Goal: Information Seeking & Learning: Learn about a topic

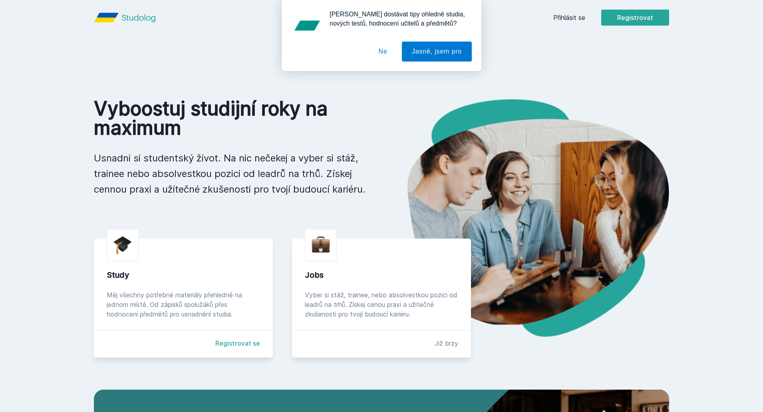
click at [382, 51] on button "Ne" at bounding box center [383, 52] width 29 height 20
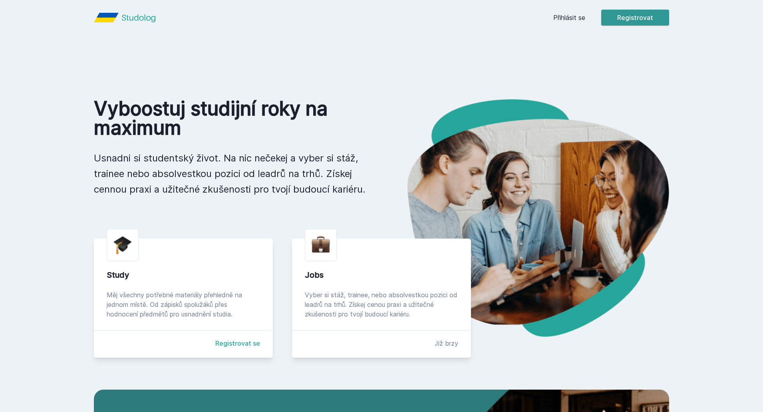
click at [646, 20] on button "Registrovat" at bounding box center [635, 18] width 68 height 16
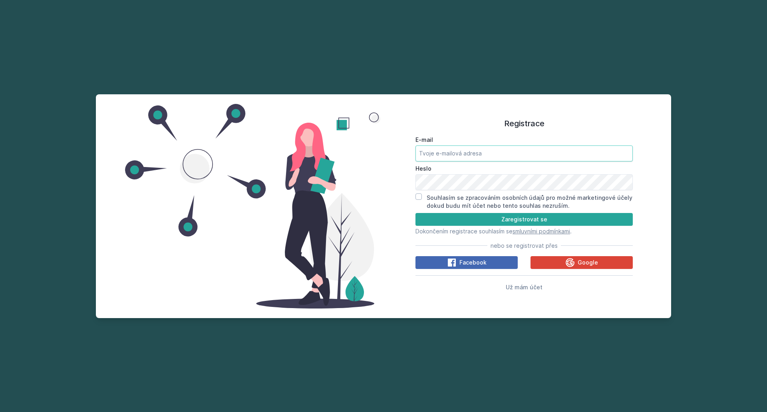
click at [486, 151] on input "E-mail" at bounding box center [523, 153] width 217 height 16
type input "[PERSON_NAME][EMAIL_ADDRESS][PERSON_NAME][DOMAIN_NAME]"
click at [417, 198] on input "Souhlasím se zpracováním osobních údajů pro možné marketingové účely dokud budu…" at bounding box center [418, 196] width 6 height 6
checkbox input "true"
click at [462, 222] on button "Zaregistrovat se" at bounding box center [523, 219] width 217 height 13
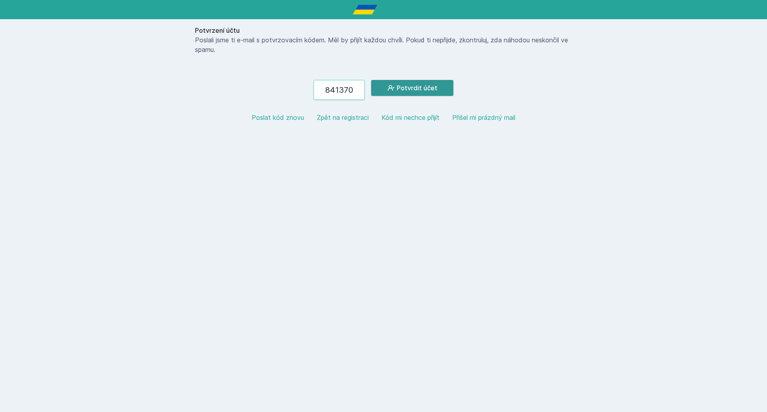
type input "841370"
click at [431, 91] on button "Potvrdit účet" at bounding box center [412, 88] width 82 height 16
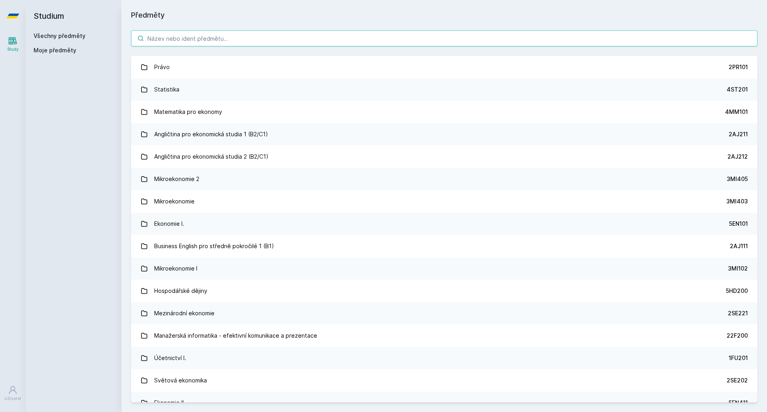
click at [218, 39] on input "search" at bounding box center [444, 38] width 626 height 16
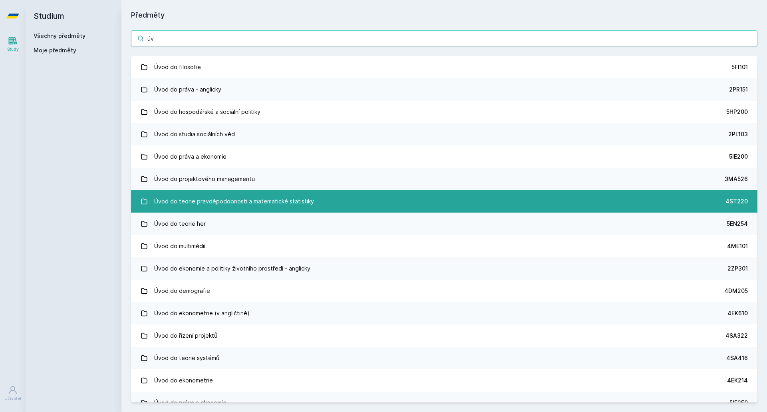
type input "úv"
click at [254, 197] on div "Úvod do teorie pravděpodobnosti a matematické statistiky" at bounding box center [234, 201] width 160 height 16
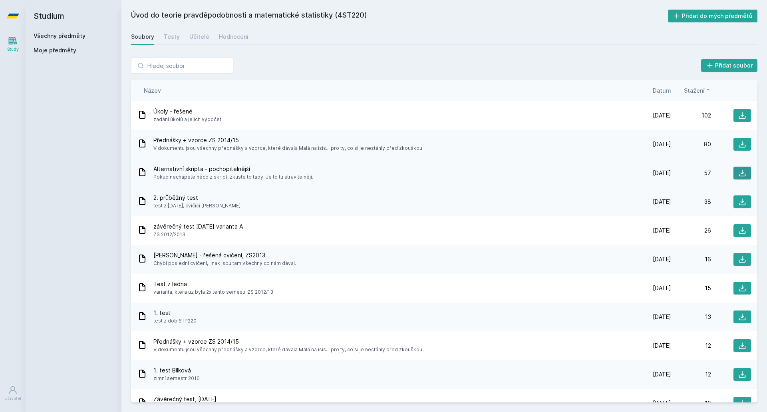
click at [741, 170] on icon at bounding box center [742, 173] width 8 height 8
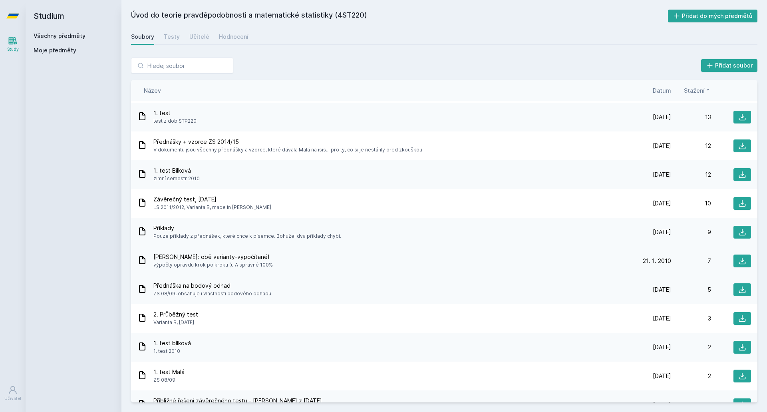
scroll to position [240, 0]
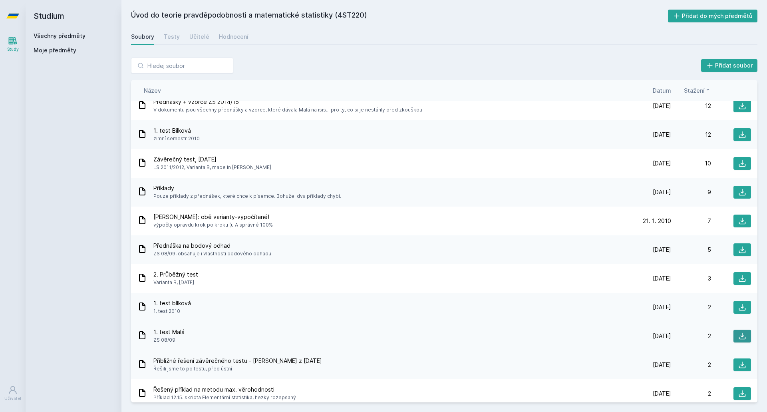
click at [738, 336] on icon at bounding box center [742, 336] width 8 height 8
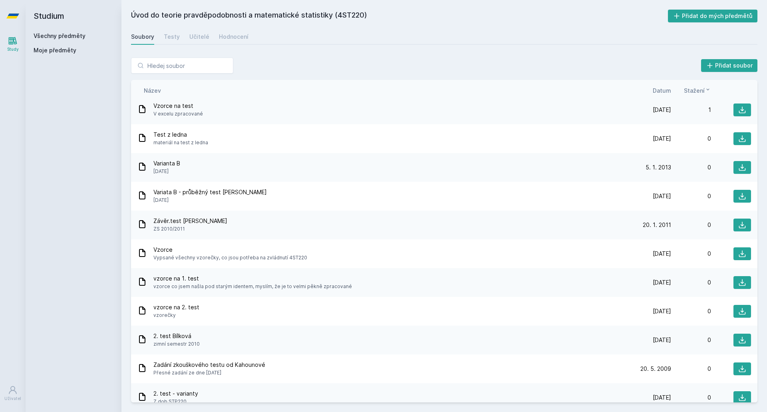
scroll to position [569, 0]
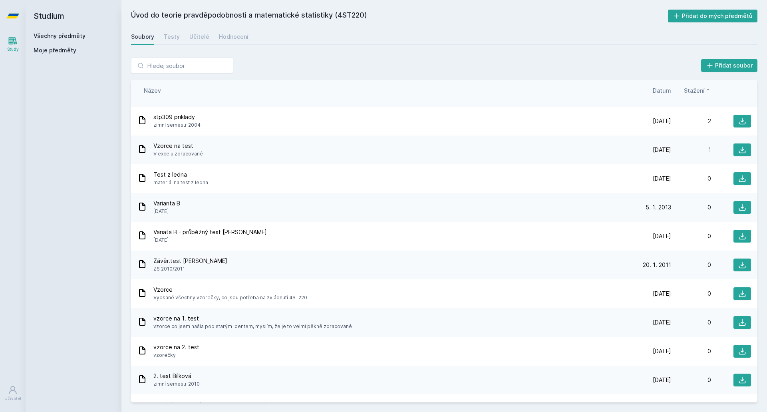
click at [248, 323] on span "vzorce co jsem našla pod starým identem, myslím, že je to velmi pěkně zpracované" at bounding box center [252, 326] width 198 height 8
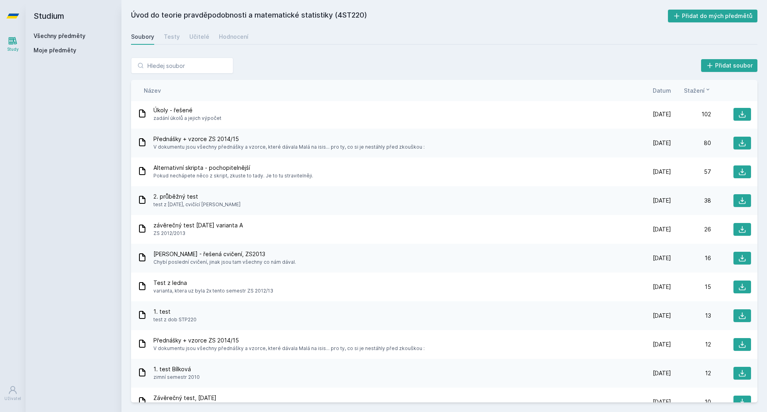
scroll to position [0, 0]
click at [168, 37] on div "Testy" at bounding box center [172, 37] width 16 height 8
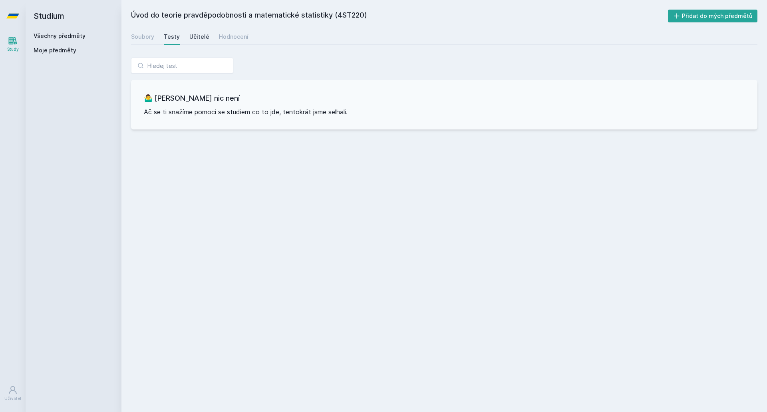
click at [198, 36] on div "Učitelé" at bounding box center [199, 37] width 20 height 8
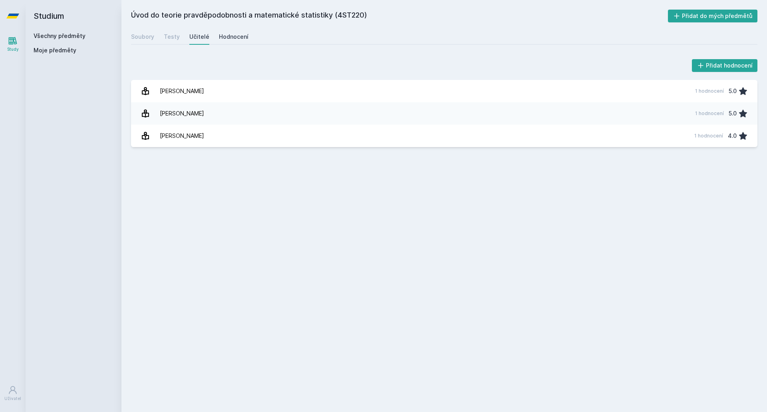
click at [224, 39] on div "Hodnocení" at bounding box center [234, 37] width 30 height 8
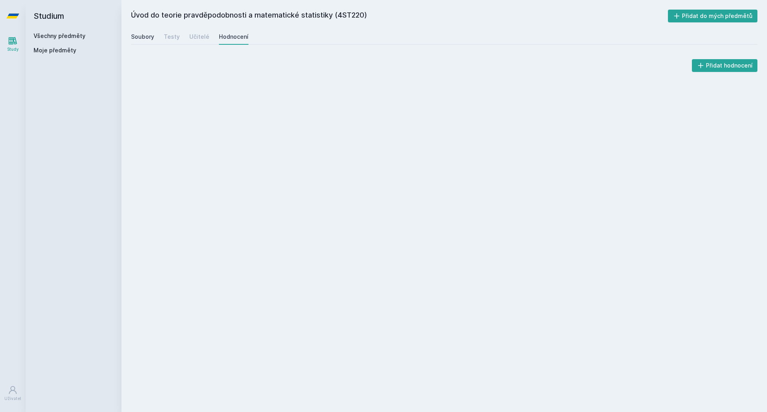
click at [144, 36] on div "Soubory" at bounding box center [142, 37] width 23 height 8
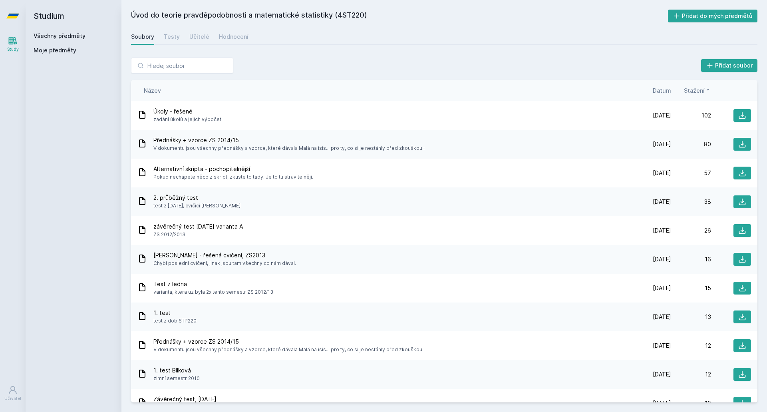
click at [56, 32] on h2 "Studium" at bounding box center [74, 16] width 80 height 32
click at [57, 38] on link "Všechny předměty" at bounding box center [60, 35] width 52 height 7
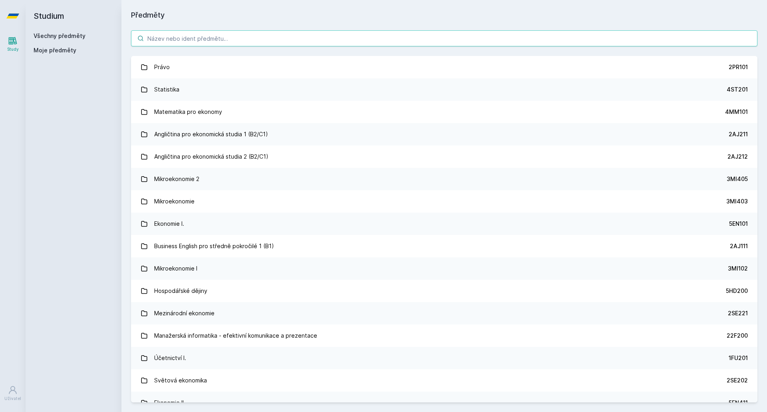
click at [169, 40] on input "search" at bounding box center [444, 38] width 626 height 16
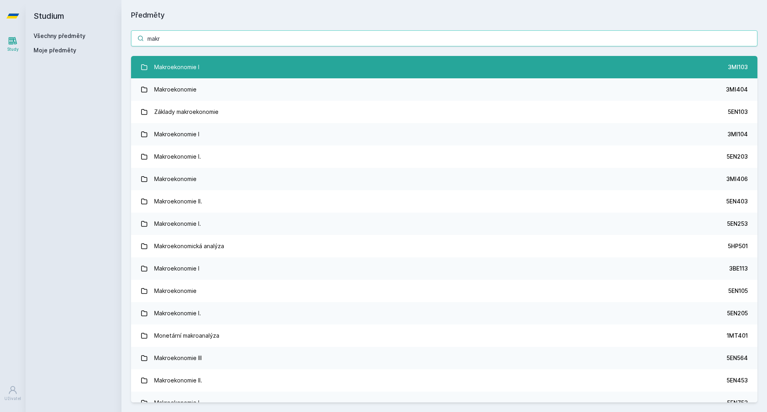
type input "makr"
click at [224, 70] on link "Makroekonomie I 3MI103" at bounding box center [444, 67] width 626 height 22
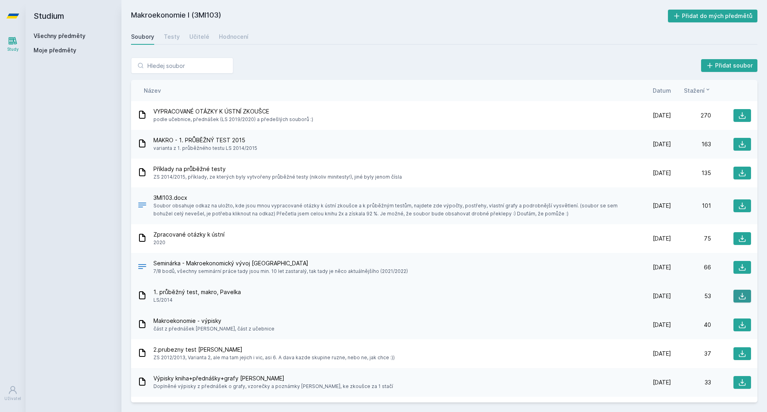
click at [738, 294] on icon at bounding box center [742, 296] width 8 height 8
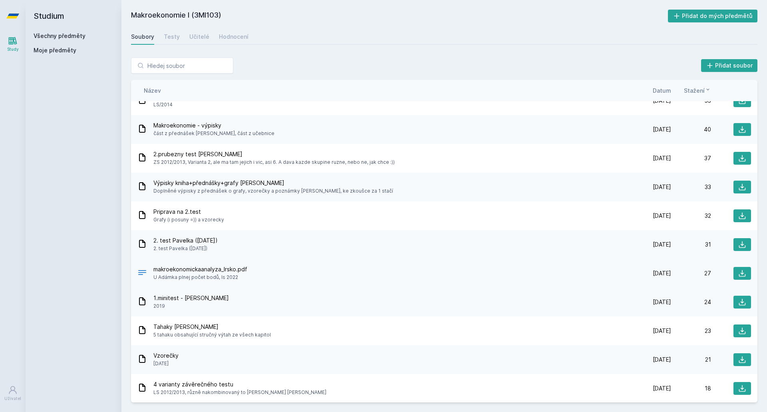
scroll to position [200, 0]
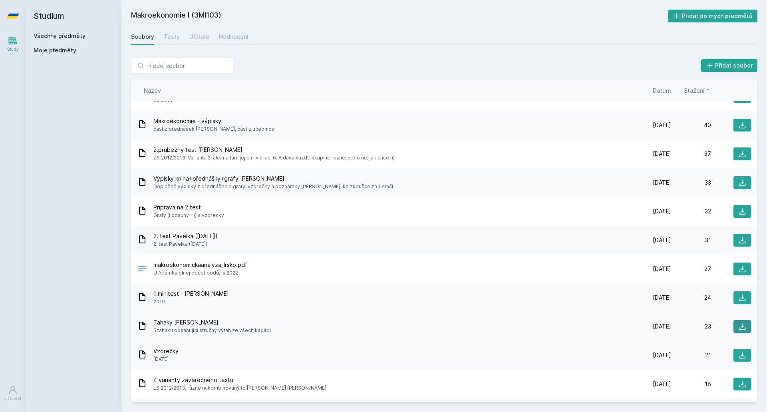
click at [739, 325] on icon at bounding box center [742, 326] width 8 height 8
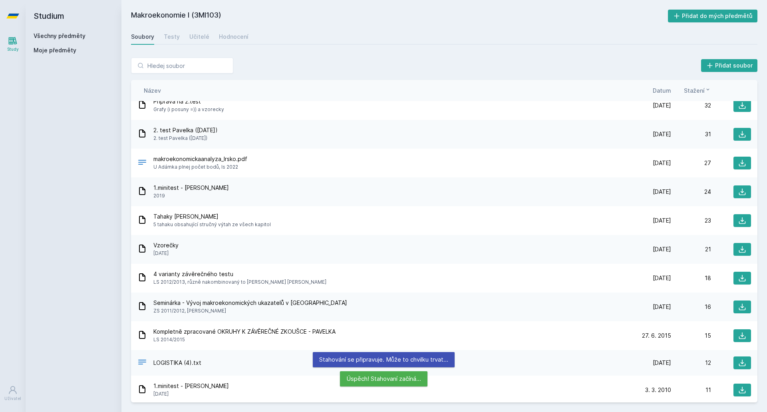
scroll to position [319, 0]
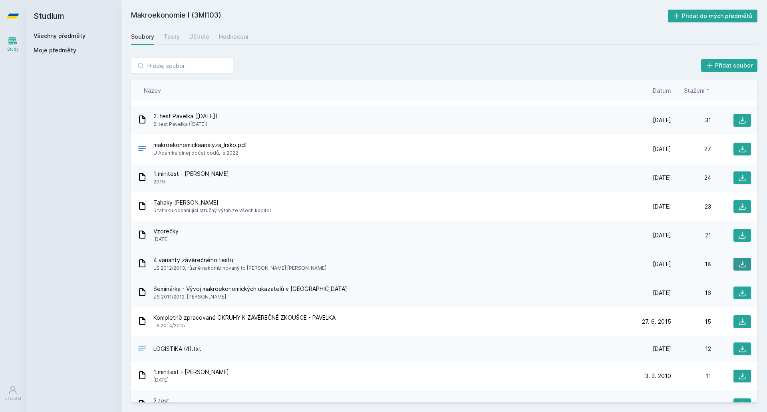
click at [738, 260] on icon at bounding box center [742, 264] width 8 height 8
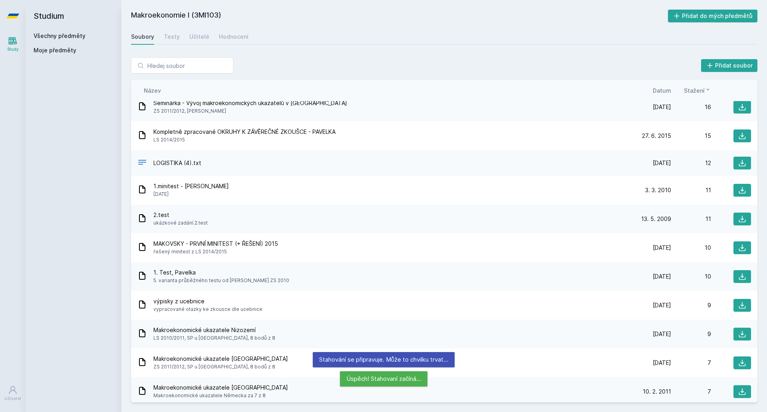
scroll to position [519, 0]
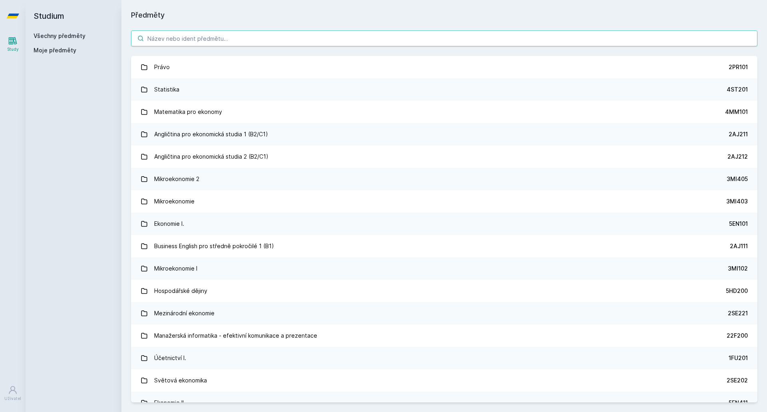
click at [204, 38] on input "search" at bounding box center [444, 38] width 626 height 16
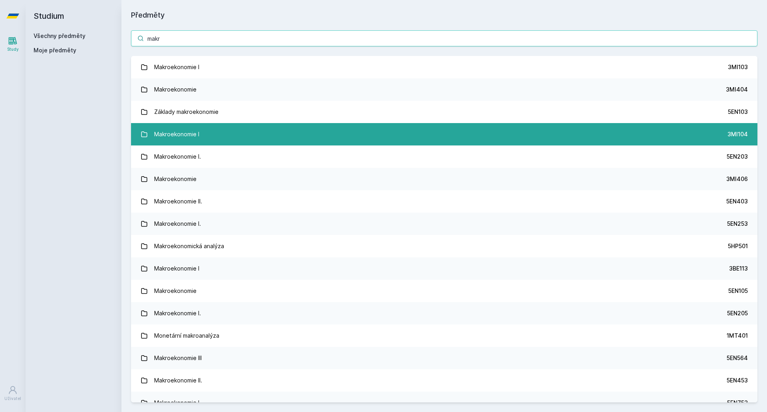
type input "makr"
click at [458, 129] on link "Makroekonomie I 3MI104" at bounding box center [444, 134] width 626 height 22
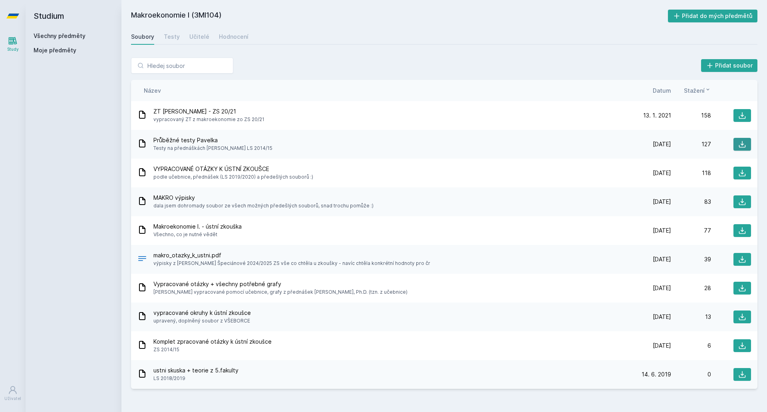
click at [741, 142] on icon at bounding box center [742, 144] width 8 height 8
click at [746, 316] on button at bounding box center [742, 316] width 18 height 13
